Goal: Find specific page/section: Find specific page/section

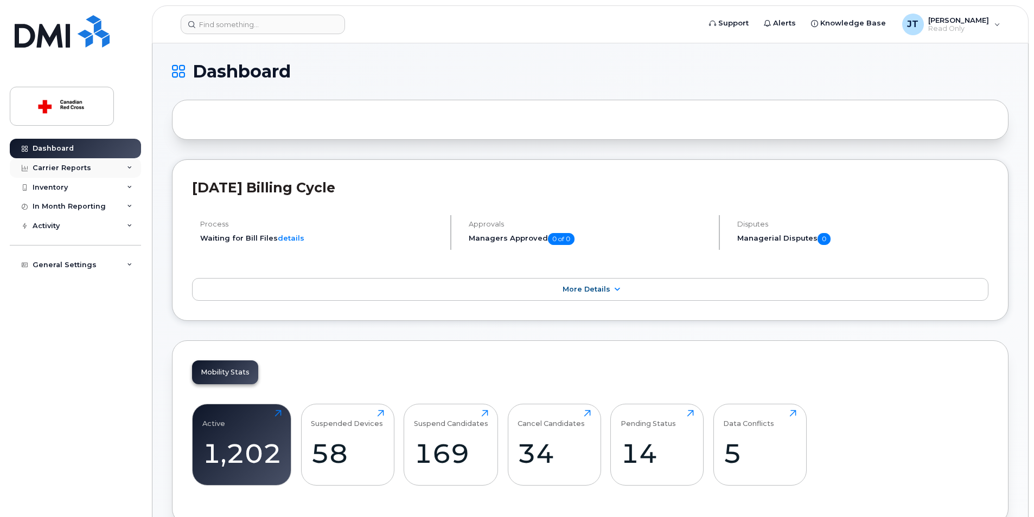
click at [79, 162] on div "Carrier Reports" at bounding box center [75, 168] width 131 height 20
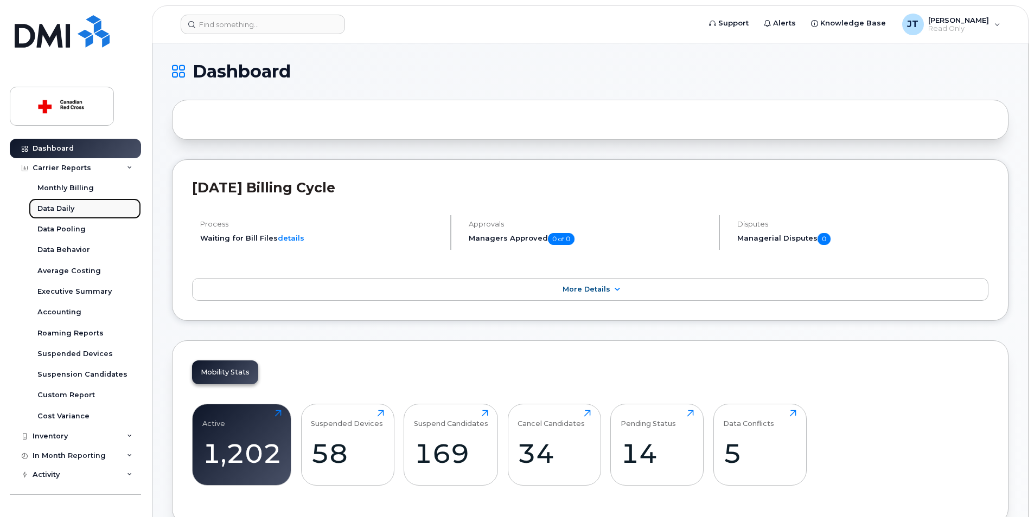
click at [63, 209] on div "Data Daily" at bounding box center [55, 209] width 37 height 10
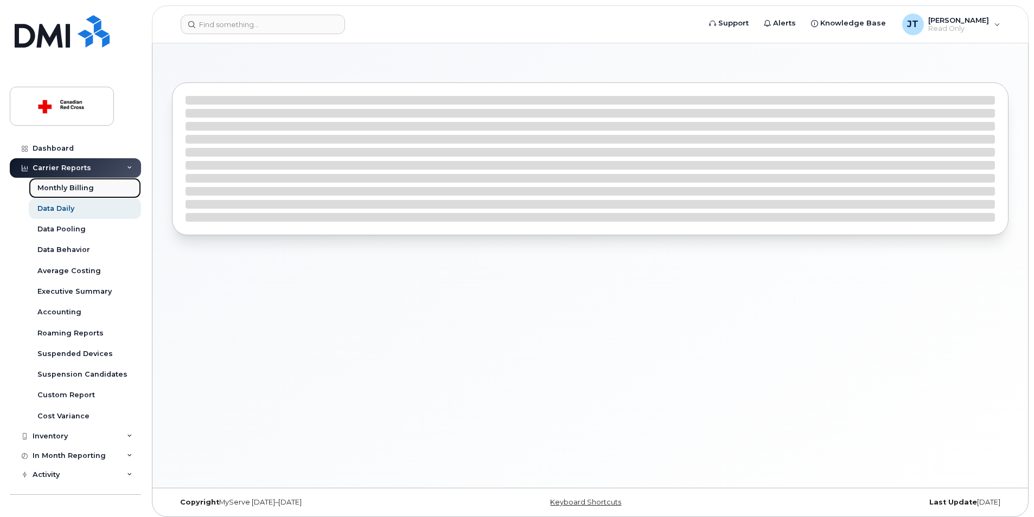
click at [80, 191] on div "Monthly Billing" at bounding box center [65, 188] width 56 height 10
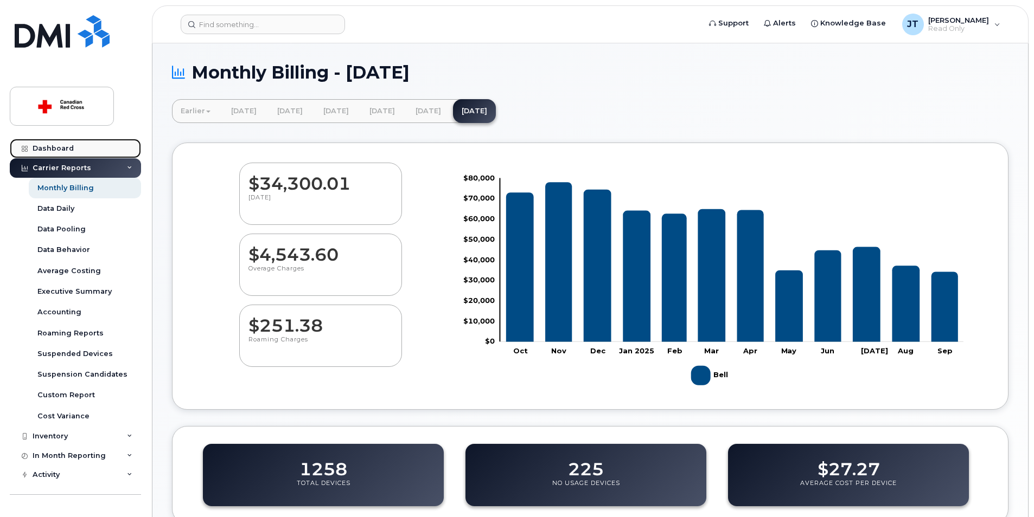
click at [60, 156] on link "Dashboard" at bounding box center [75, 149] width 131 height 20
